Goal: Information Seeking & Learning: Learn about a topic

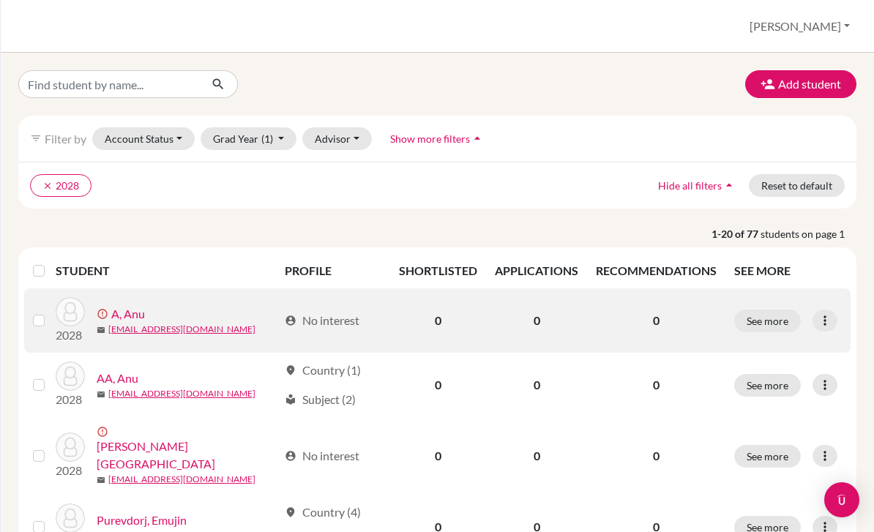
click at [340, 330] on td "account_circle No interest" at bounding box center [333, 321] width 114 height 64
click at [734, 321] on button "See more" at bounding box center [767, 321] width 67 height 23
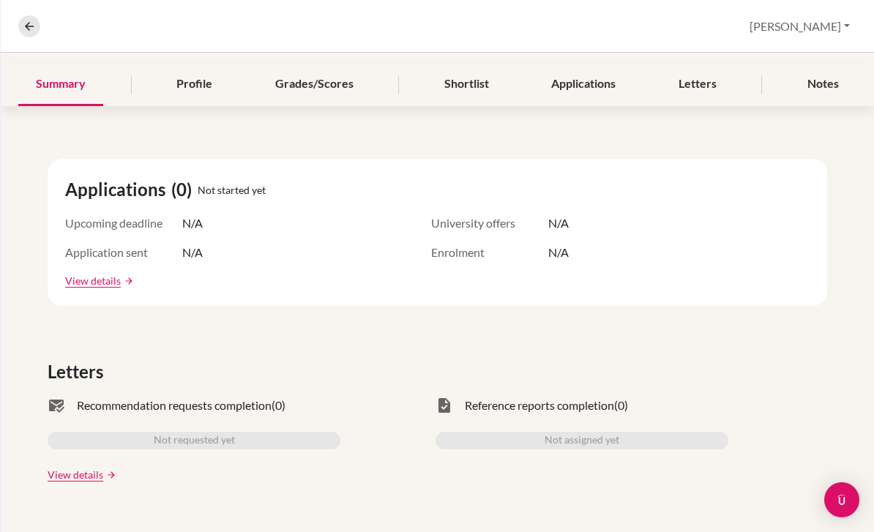
scroll to position [229, 0]
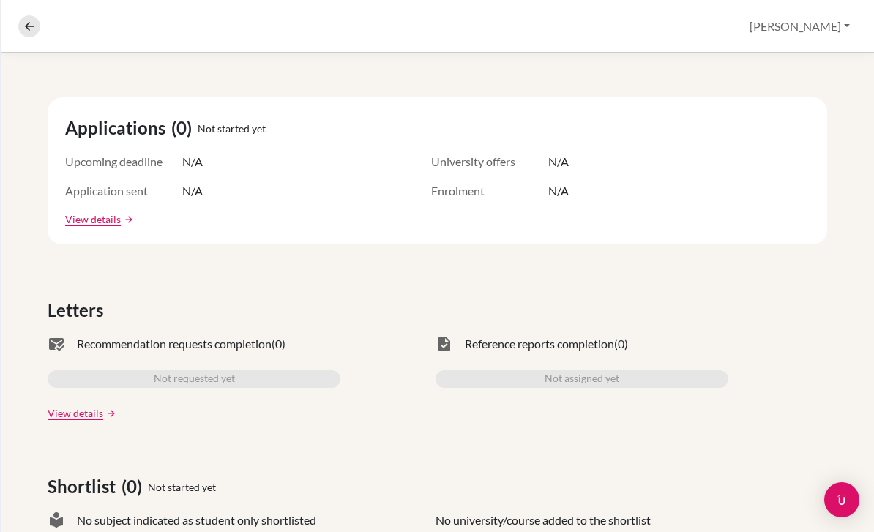
click at [105, 227] on div "Applications (0) Not started yet Upcoming deadline N/A University offers N/A Ap…" at bounding box center [438, 170] width 780 height 147
click at [111, 220] on link "View details" at bounding box center [93, 219] width 56 height 15
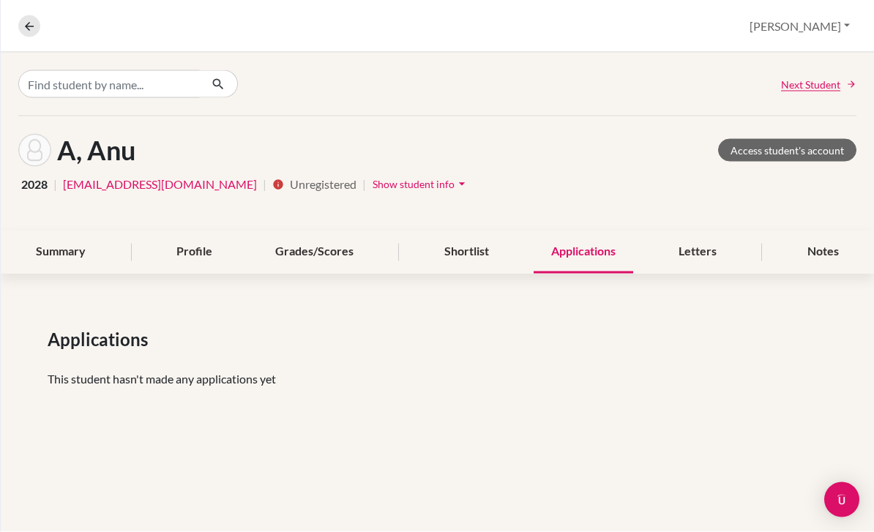
scroll to position [47, 0]
click at [95, 231] on div "Summary" at bounding box center [60, 252] width 85 height 43
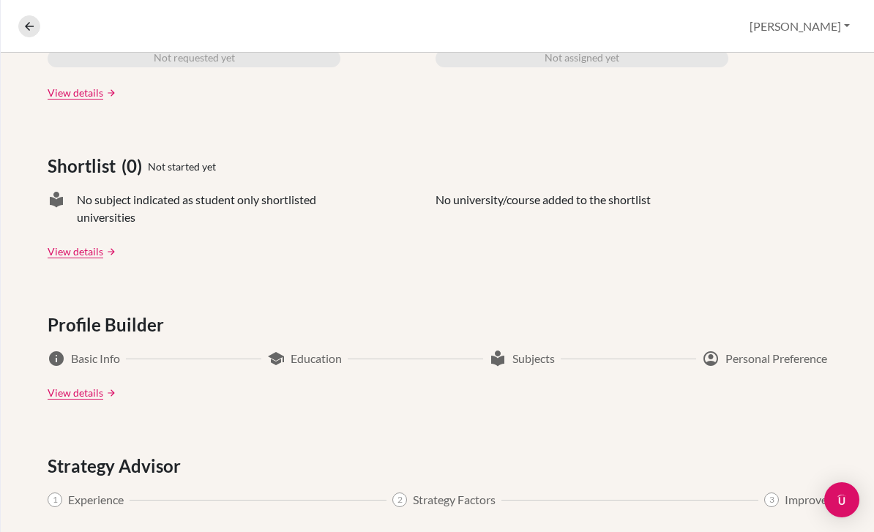
scroll to position [552, 0]
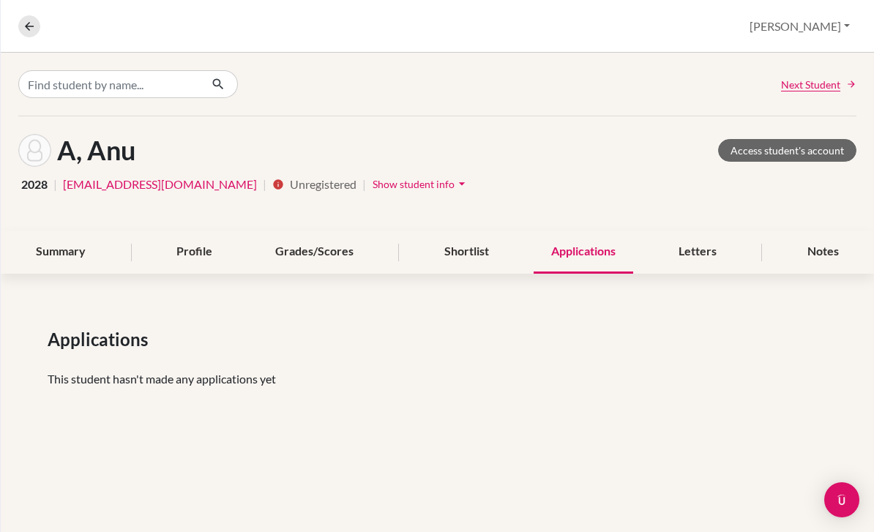
scroll to position [47, 0]
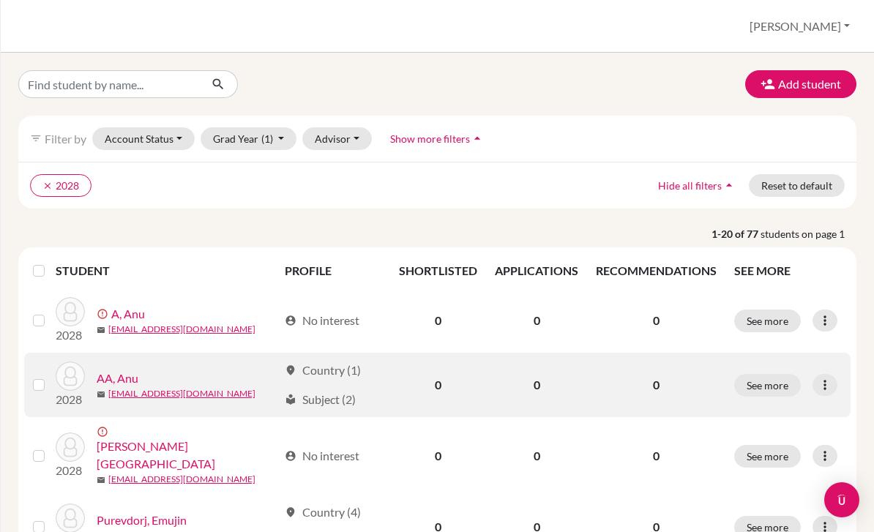
click at [217, 385] on div "AA, Anu" at bounding box center [188, 379] width 182 height 18
click at [792, 382] on button "See more" at bounding box center [767, 385] width 67 height 23
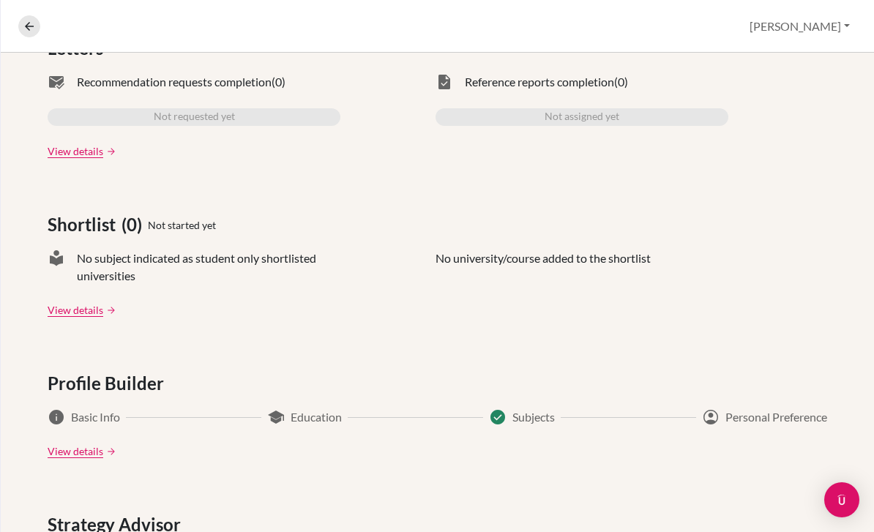
scroll to position [527, 0]
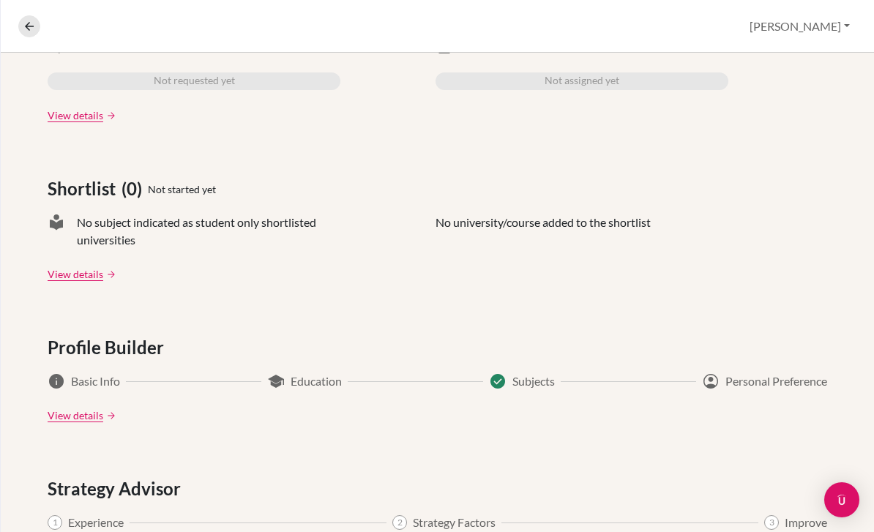
click at [94, 380] on span "Basic Info" at bounding box center [95, 382] width 49 height 18
click at [99, 412] on link "View details" at bounding box center [76, 415] width 56 height 15
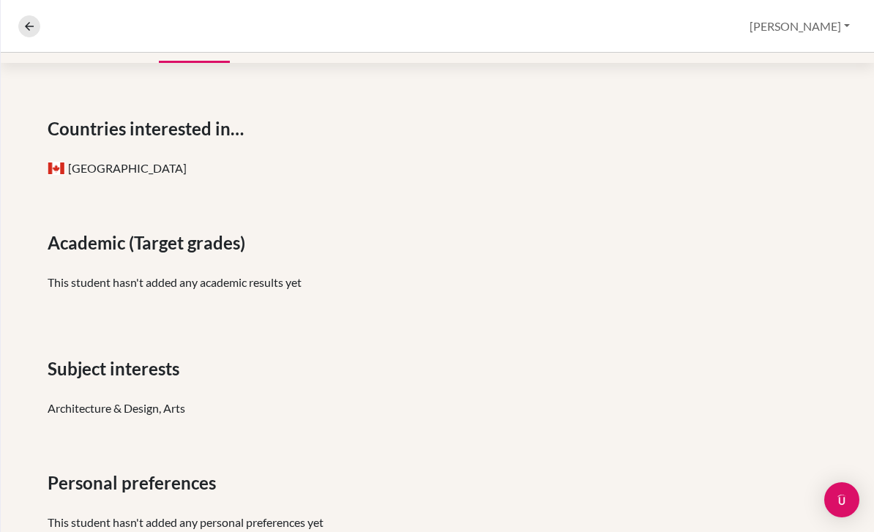
scroll to position [210, 0]
drag, startPoint x: 442, startPoint y: 524, endPoint x: -1, endPoint y: -1, distance: 686.5
click at [314, 508] on div "Personal preferences This student hasn't added any personal preferences yet" at bounding box center [438, 507] width 780 height 73
